Goal: Find specific page/section: Find specific page/section

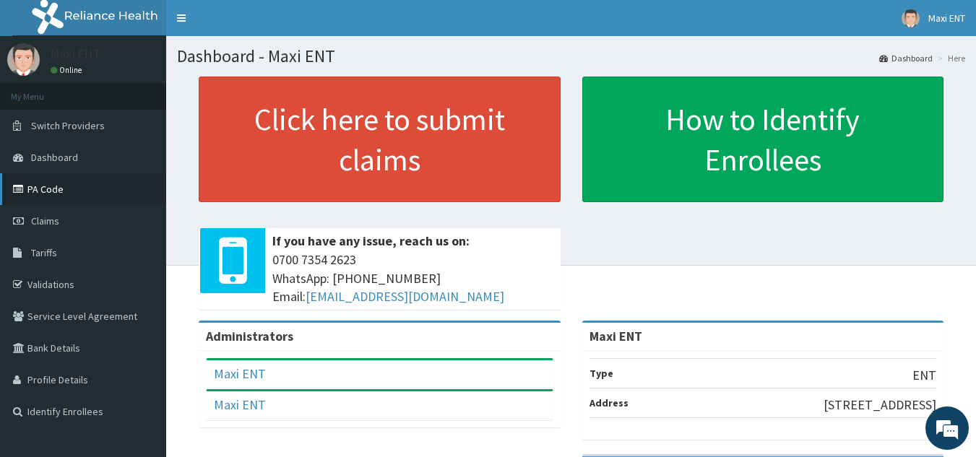
click at [73, 189] on link "PA Code" at bounding box center [83, 189] width 166 height 32
